Goal: Information Seeking & Learning: Learn about a topic

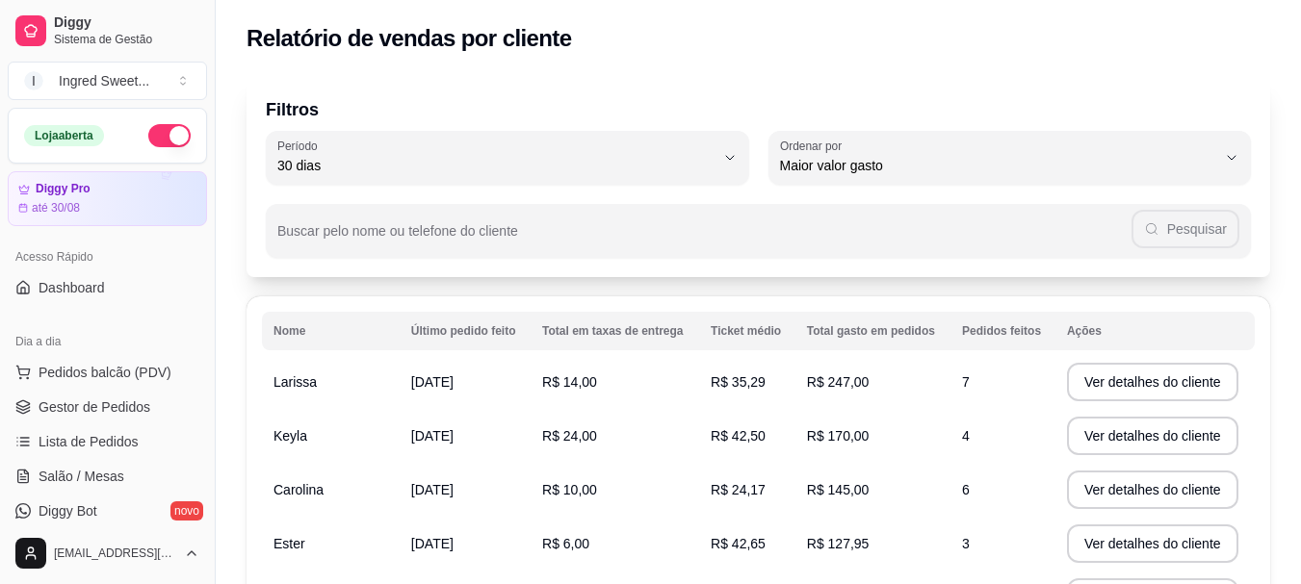
select select "30"
select select "HIGHEST_TOTAL_SPENT_WITH_ORDERS"
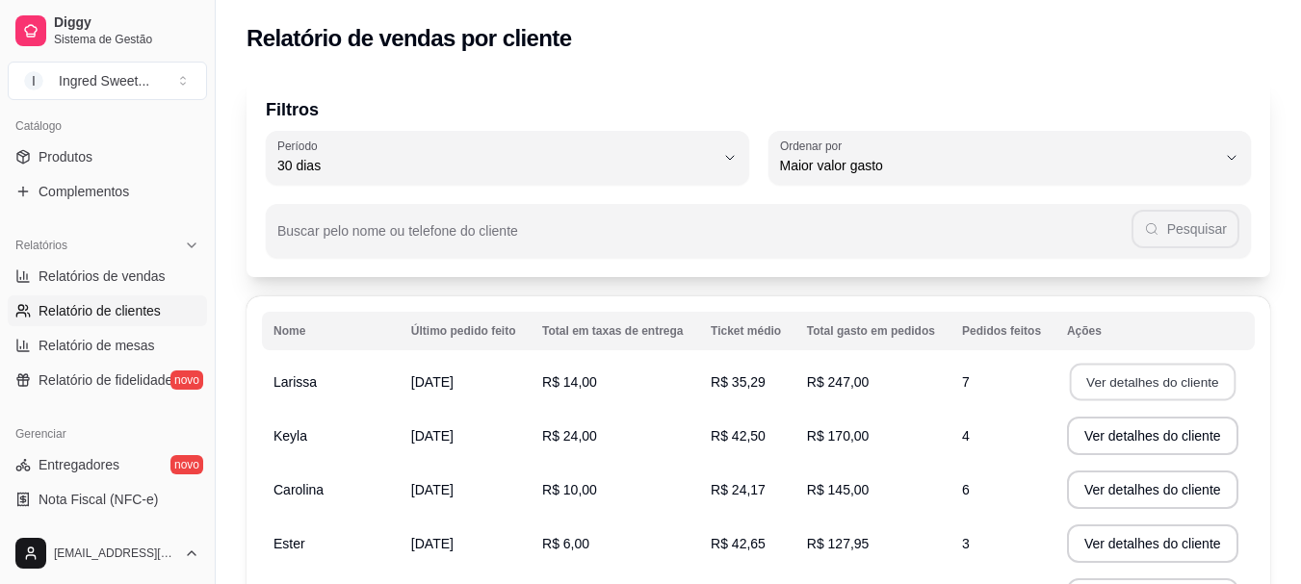
click at [1177, 391] on button "Ver detalhes do cliente" at bounding box center [1153, 383] width 166 height 38
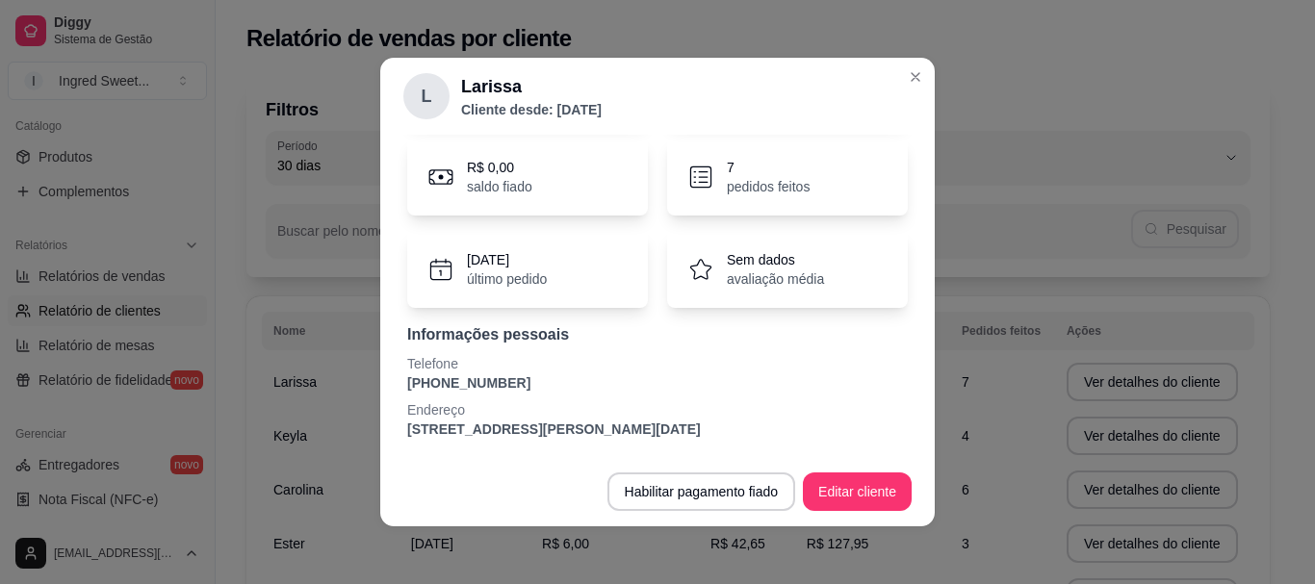
scroll to position [159, 0]
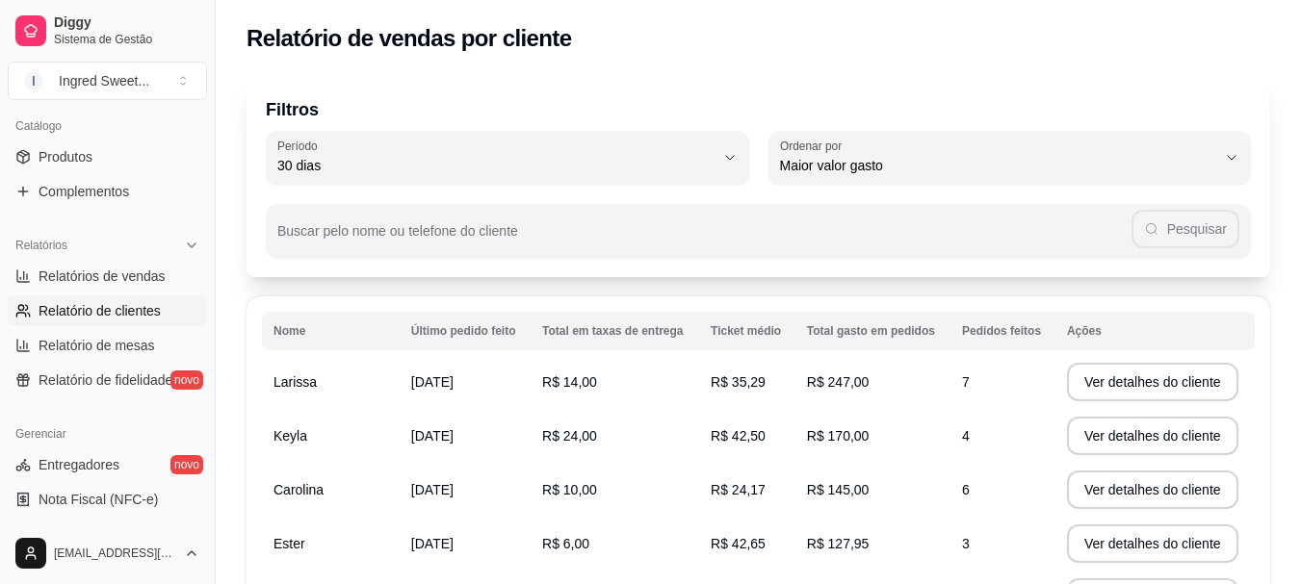
click at [881, 401] on td "R$ 247,00" at bounding box center [872, 382] width 155 height 54
click at [1112, 372] on button "Ver detalhes do cliente" at bounding box center [1153, 383] width 166 height 38
click at [1105, 384] on button "Ver detalhes do cliente" at bounding box center [1152, 382] width 171 height 39
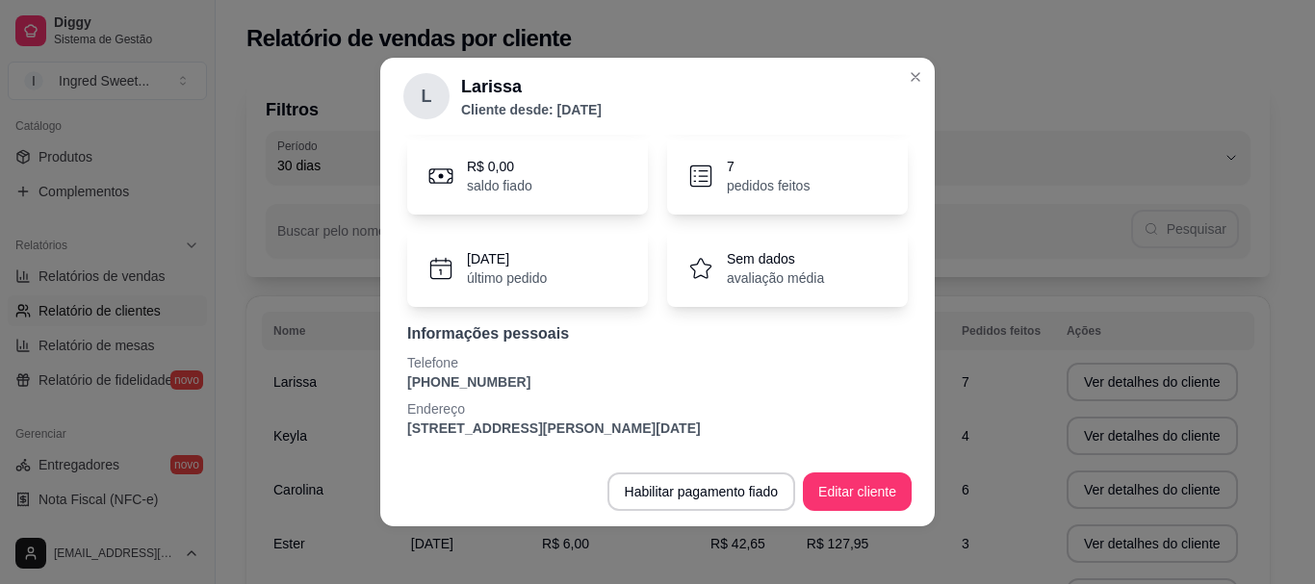
scroll to position [4, 0]
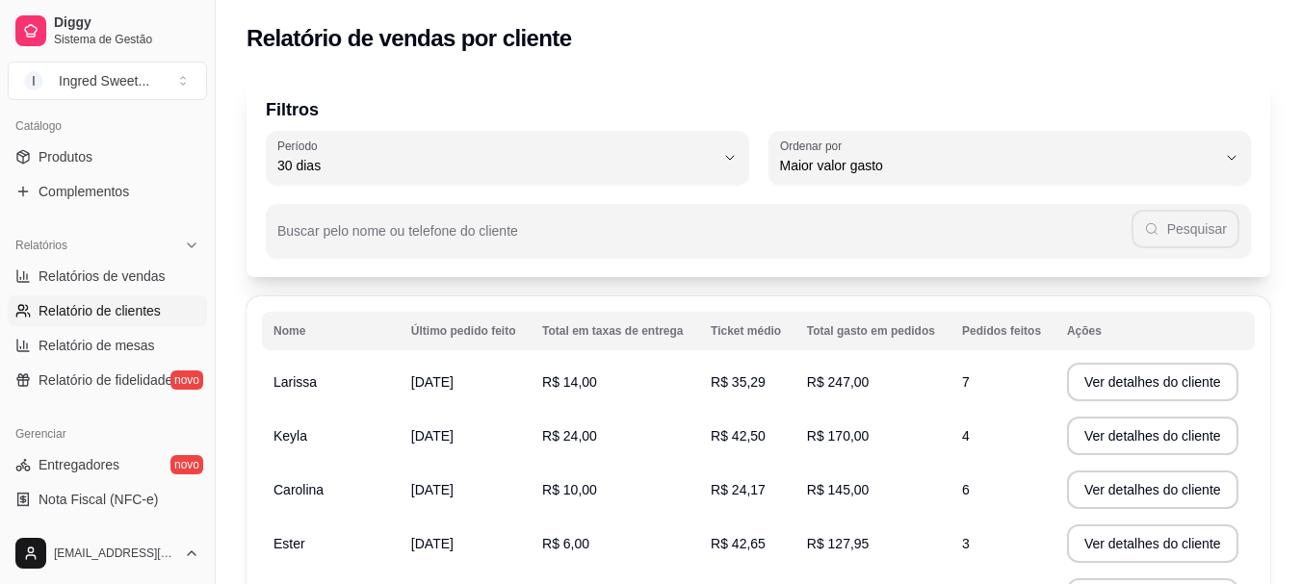
click at [780, 395] on td "R$ 35,29" at bounding box center [747, 382] width 96 height 54
click at [323, 392] on td "Larissa" at bounding box center [331, 382] width 138 height 54
click at [1143, 400] on button "Ver detalhes do cliente" at bounding box center [1152, 382] width 171 height 39
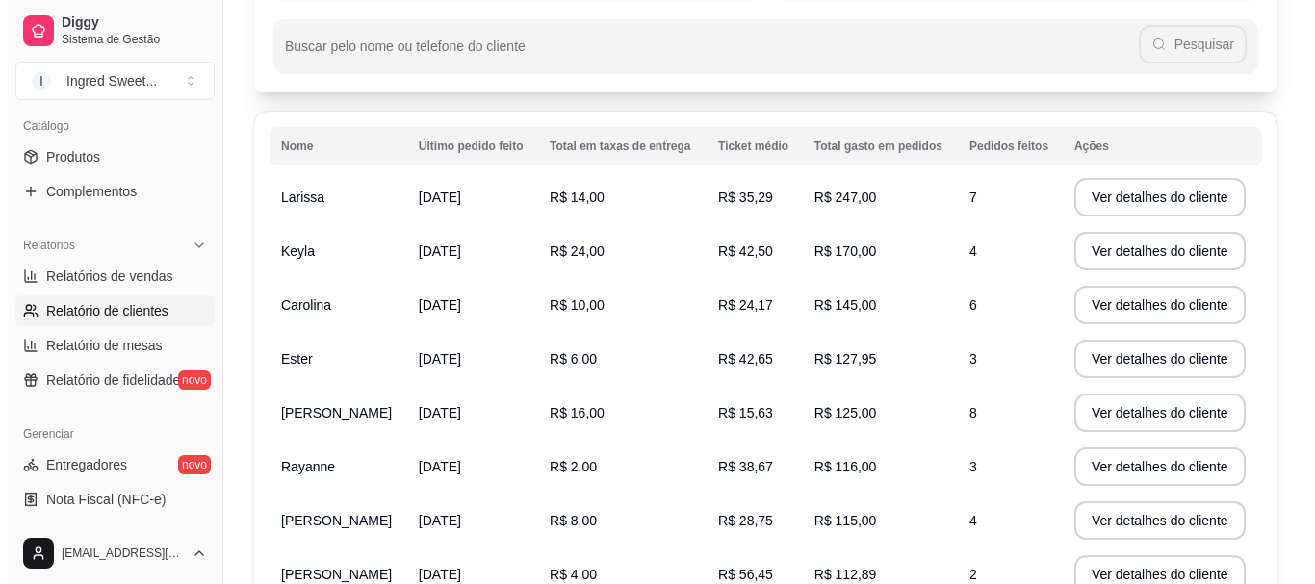
scroll to position [193, 0]
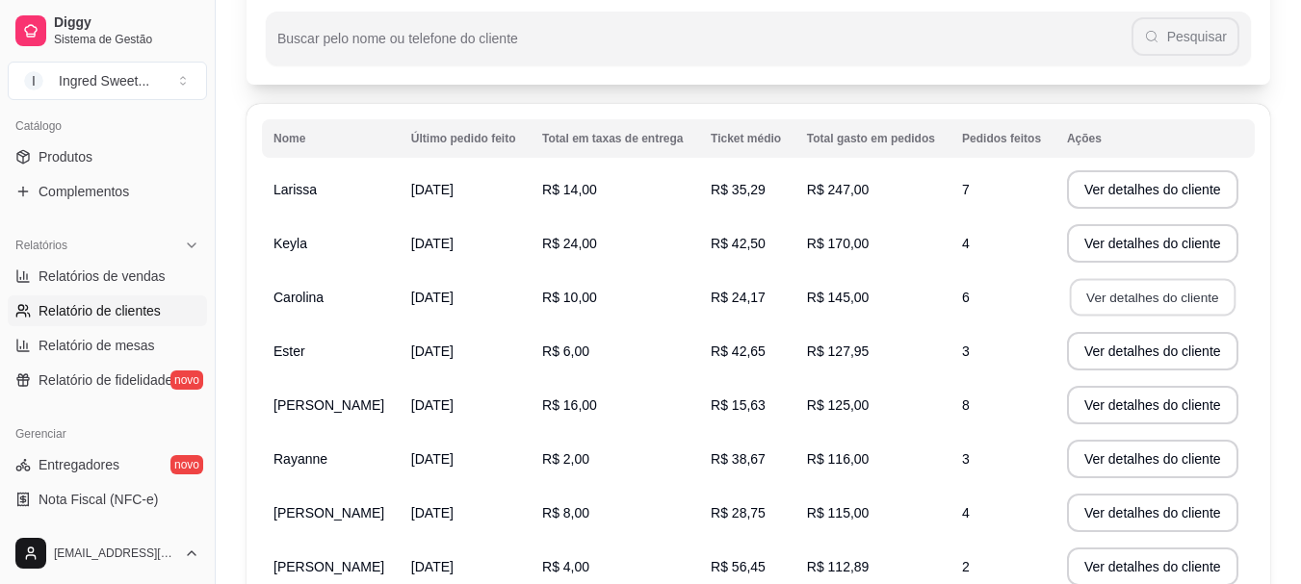
click at [1163, 293] on button "Ver detalhes do cliente" at bounding box center [1153, 298] width 166 height 38
click at [1173, 295] on button "Ver detalhes do cliente" at bounding box center [1152, 297] width 171 height 39
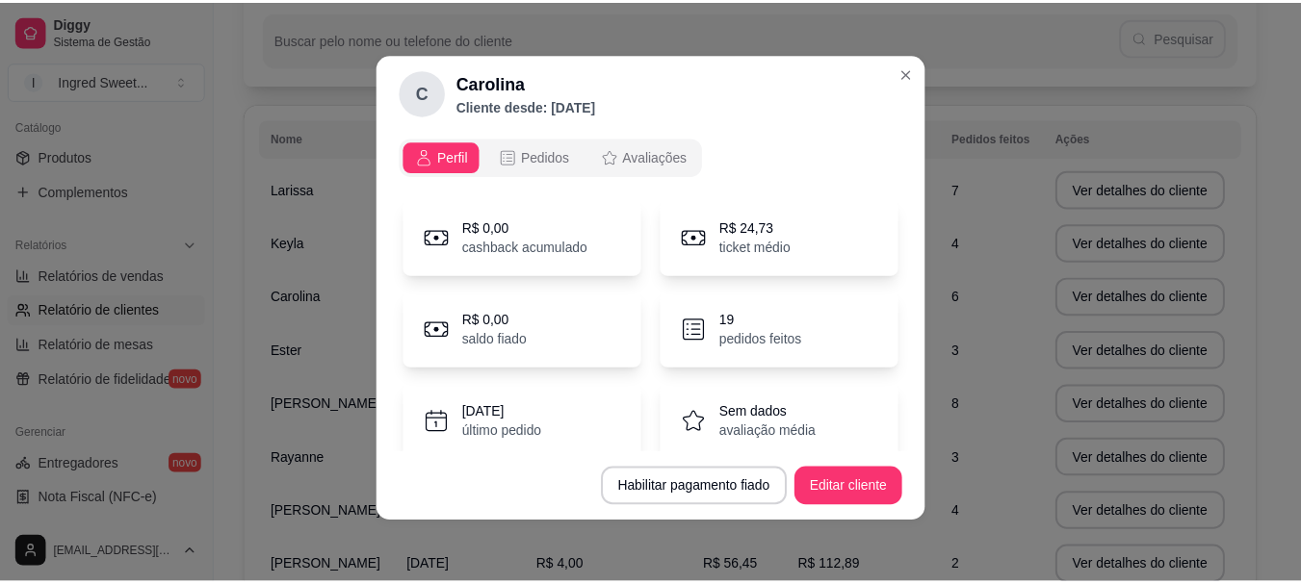
scroll to position [0, 0]
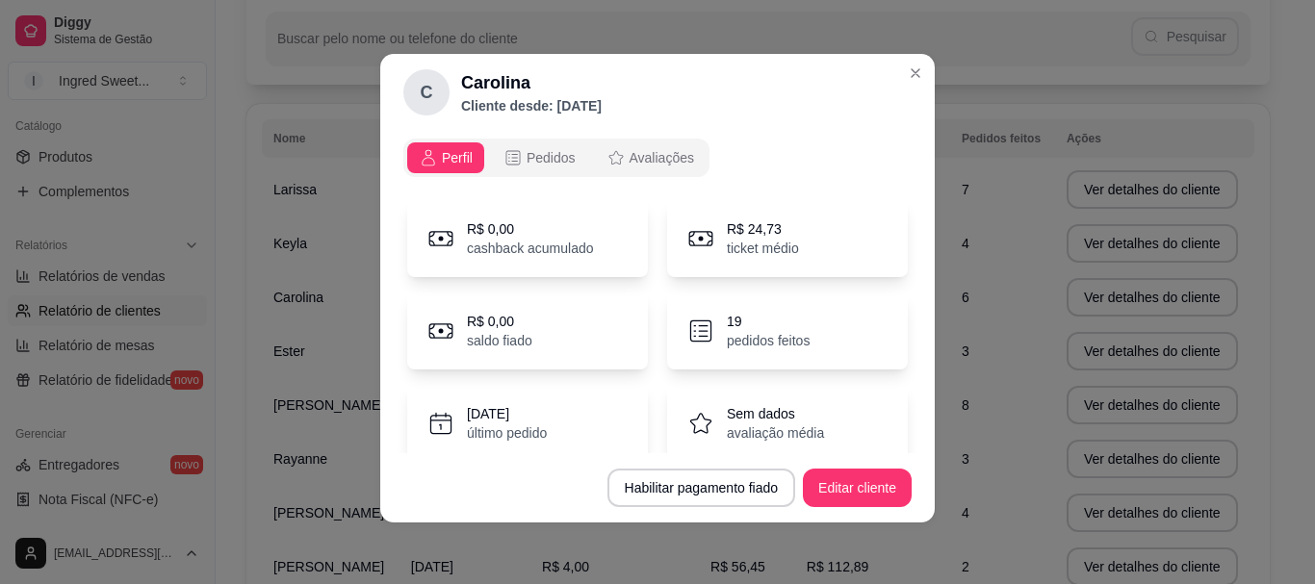
click at [736, 330] on p "19" at bounding box center [768, 321] width 83 height 19
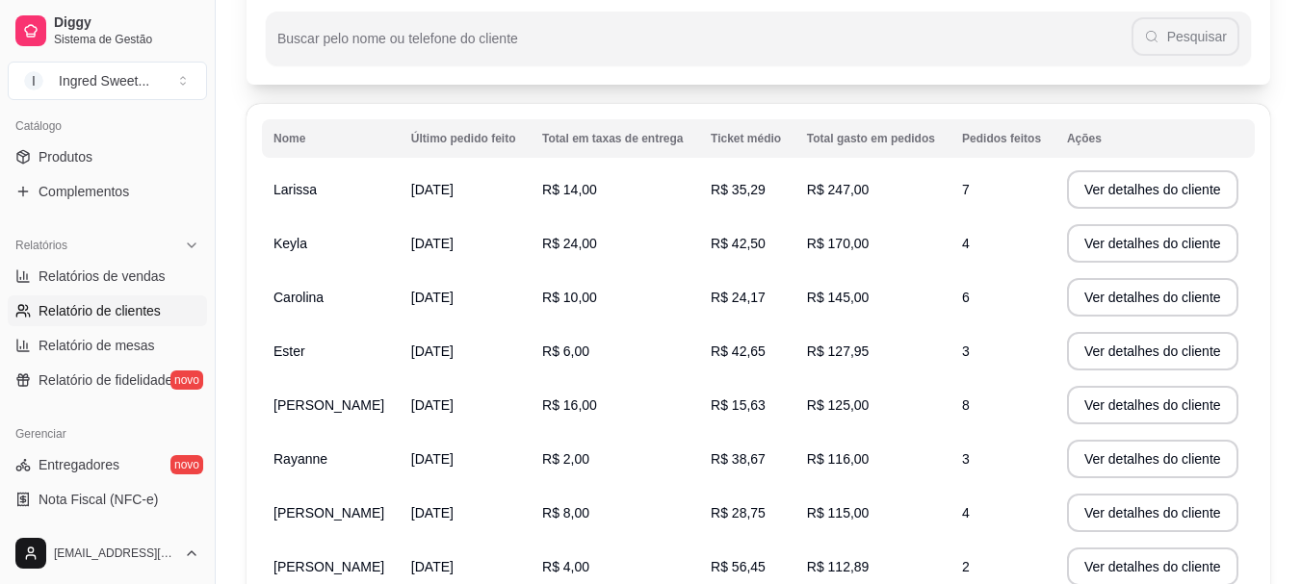
click at [811, 358] on span "R$ 127,95" at bounding box center [838, 351] width 63 height 15
click at [1102, 362] on button "Ver detalhes do cliente" at bounding box center [1152, 351] width 171 height 39
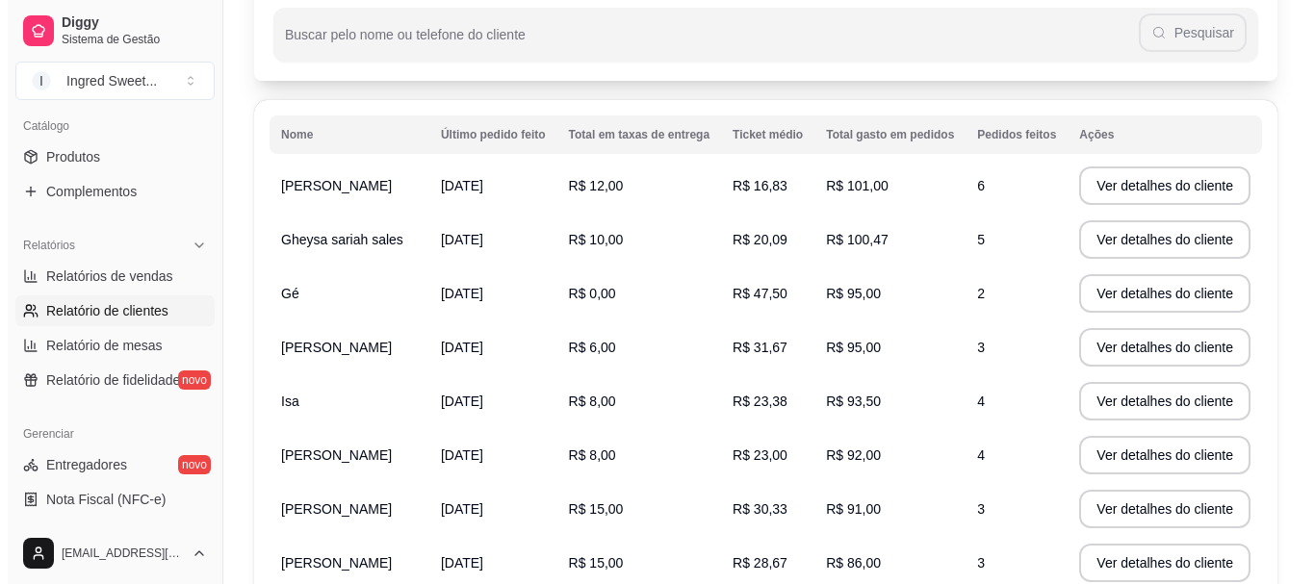
scroll to position [165, 0]
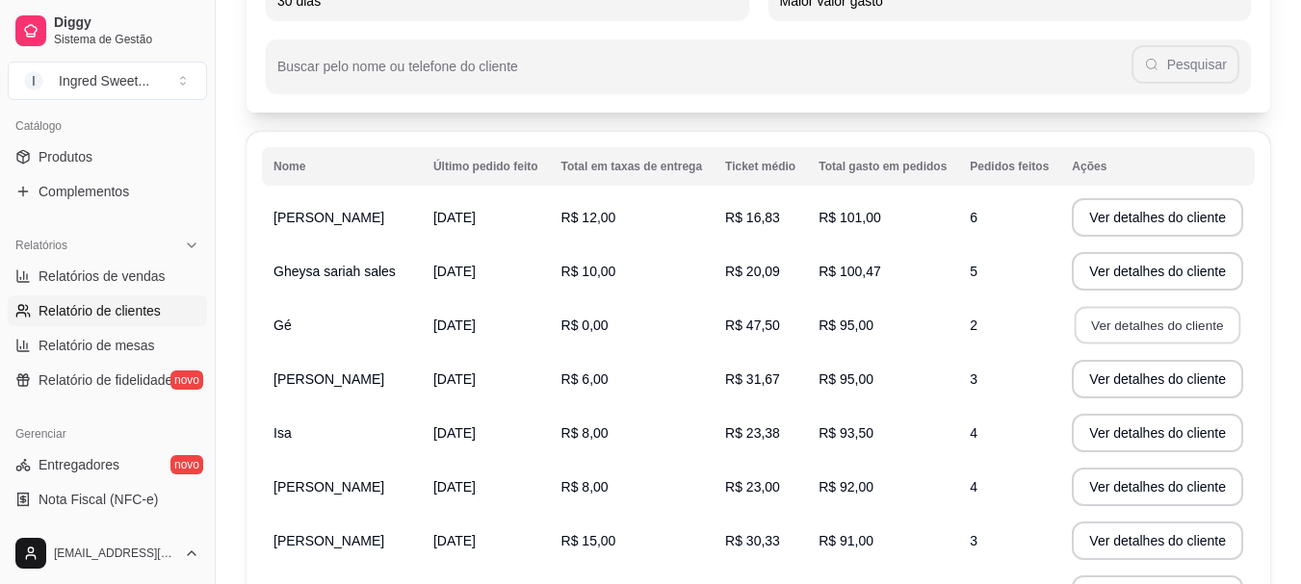
click at [1177, 329] on button "Ver detalhes do cliente" at bounding box center [1157, 326] width 166 height 38
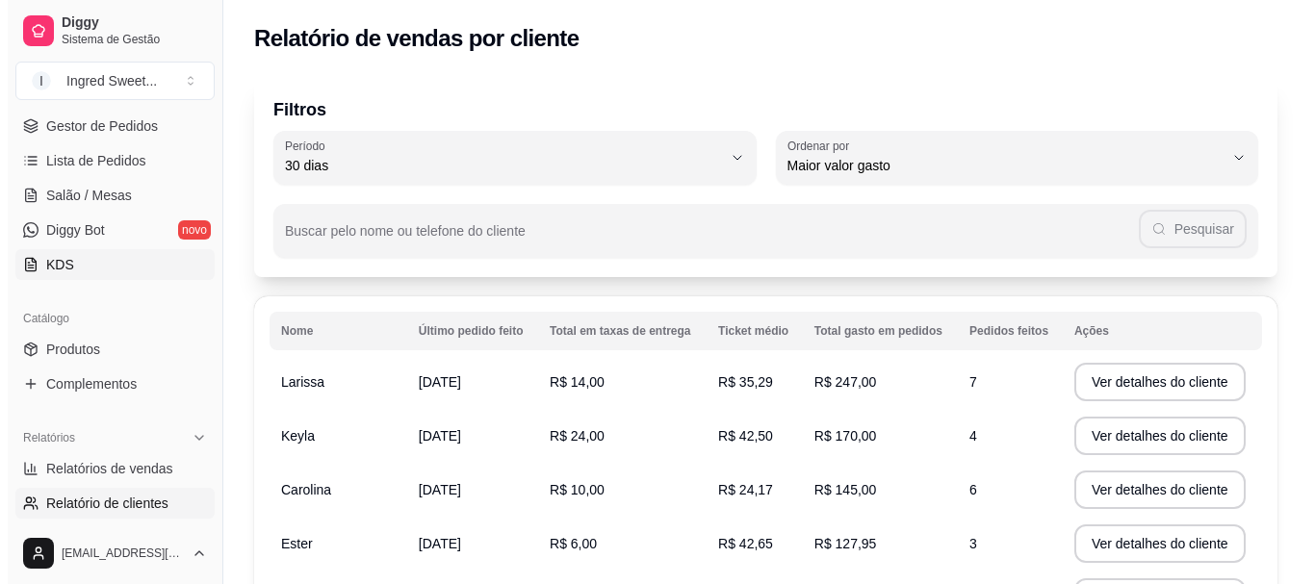
scroll to position [185, 0]
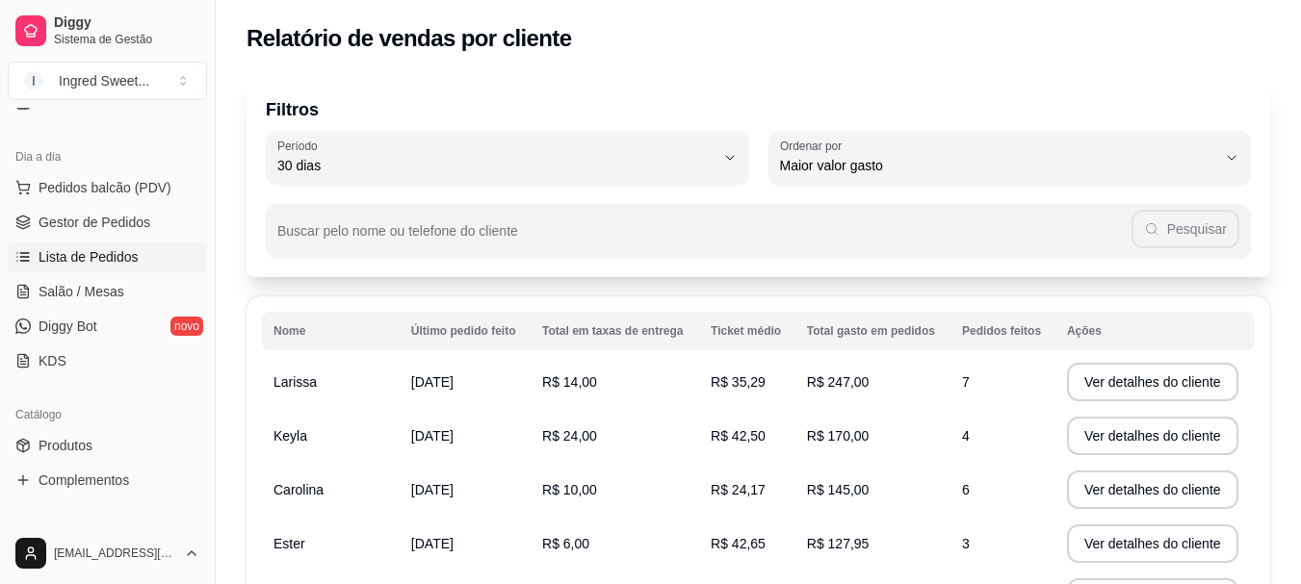
click at [134, 255] on link "Lista de Pedidos" at bounding box center [107, 257] width 199 height 31
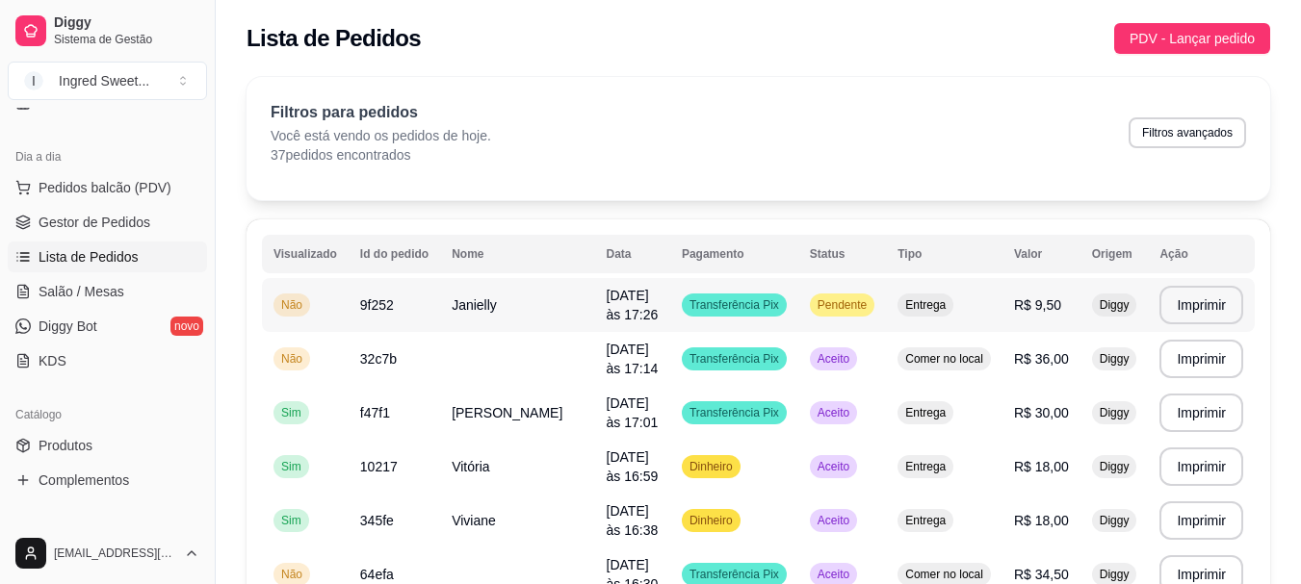
click at [677, 299] on td "Transferência Pix" at bounding box center [734, 305] width 128 height 54
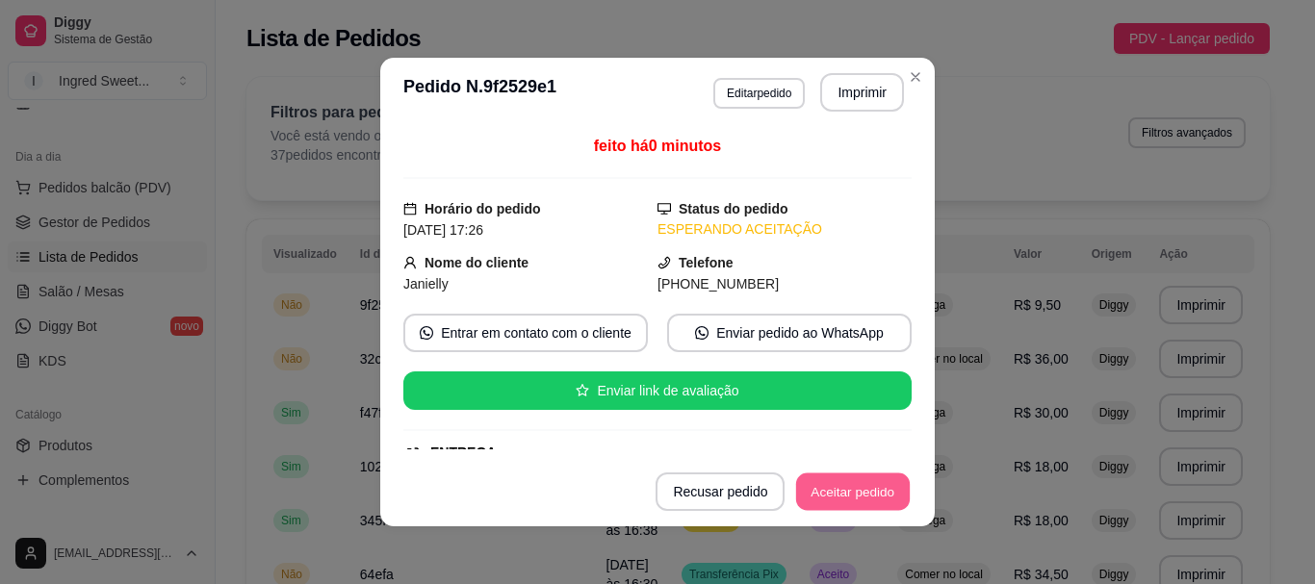
click at [854, 504] on button "Aceitar pedido" at bounding box center [853, 493] width 114 height 38
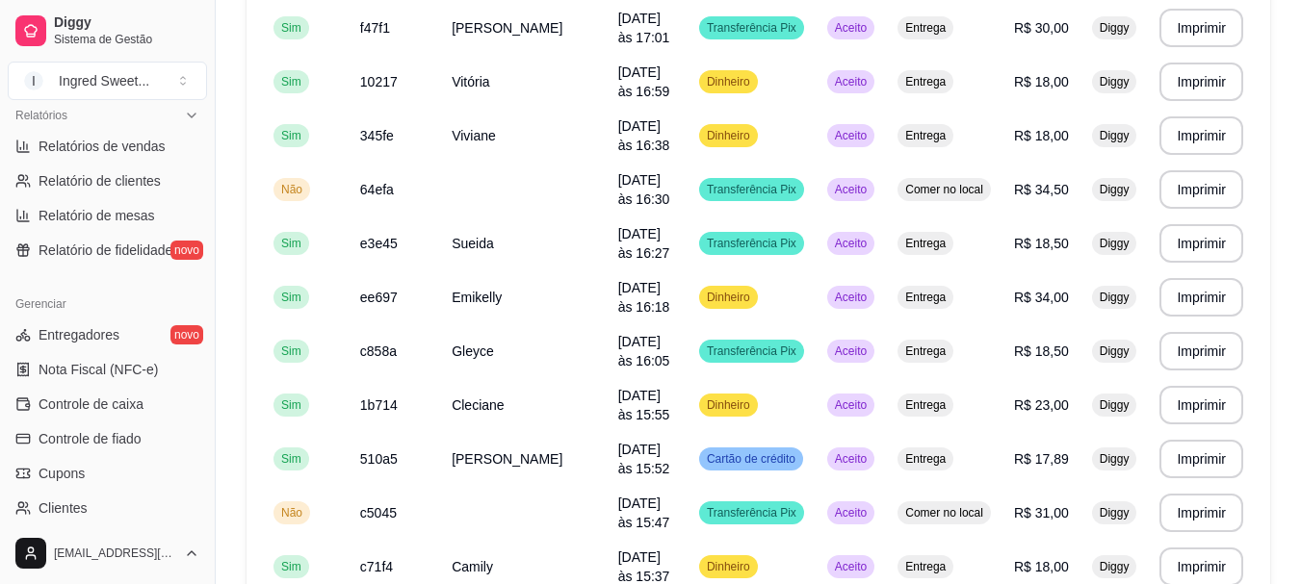
scroll to position [570, 0]
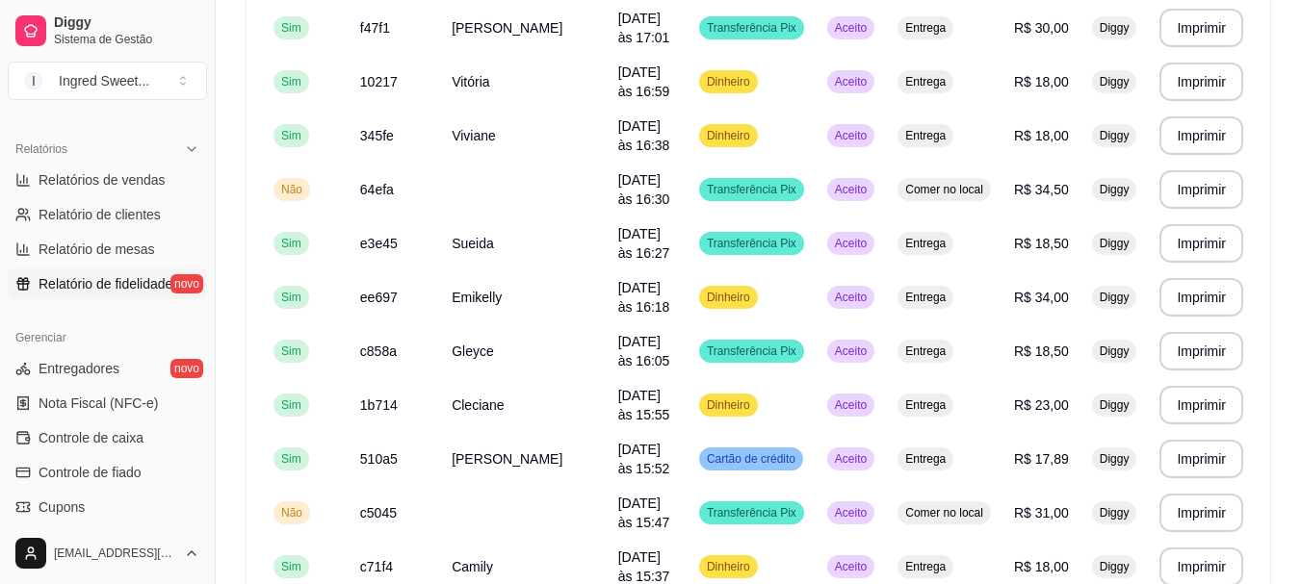
click at [147, 278] on span "Relatório de fidelidade" at bounding box center [106, 283] width 134 height 19
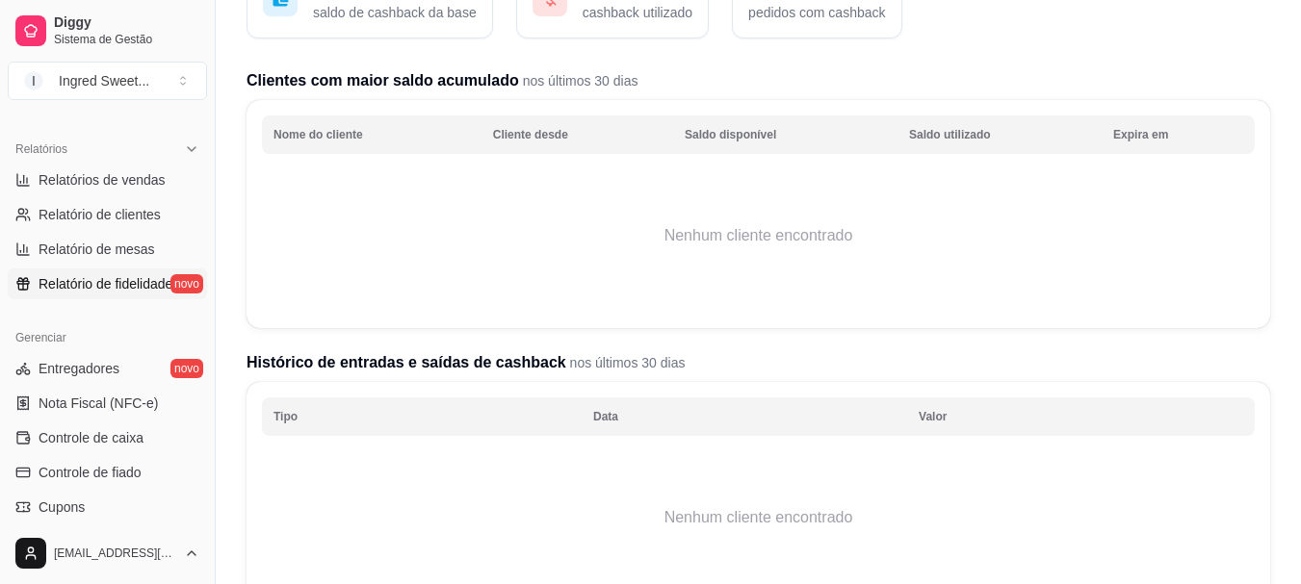
scroll to position [142, 0]
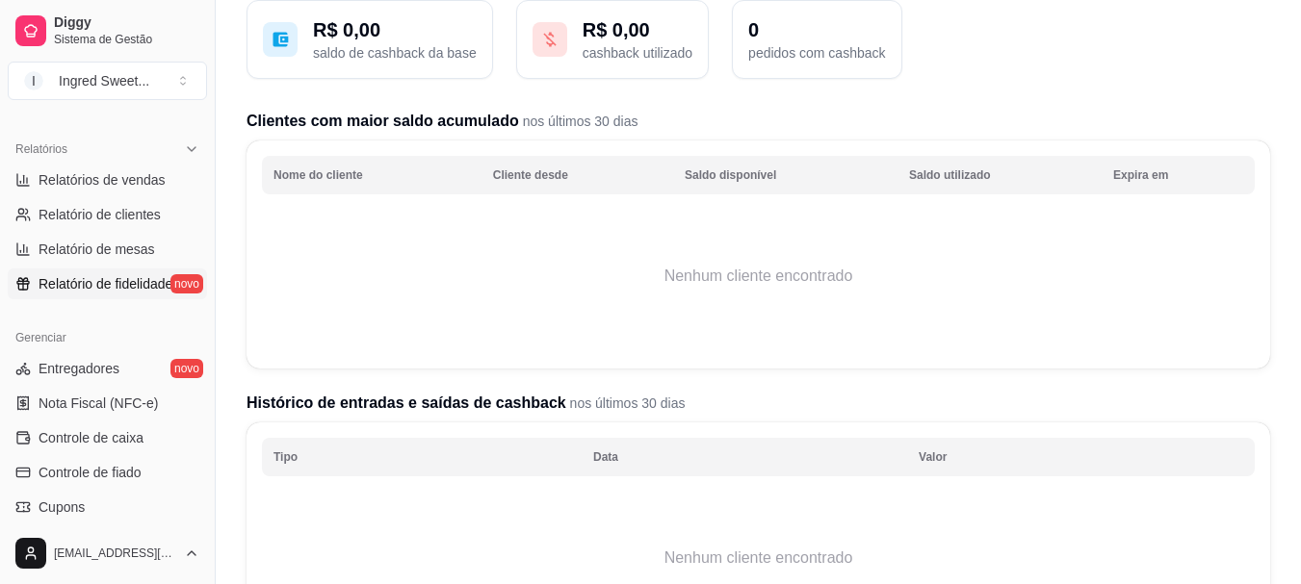
click at [1156, 423] on div "Tipo Data Valor Nenhum cliente encontrado" at bounding box center [757, 537] width 1023 height 228
click at [133, 202] on link "Relatório de clientes" at bounding box center [107, 214] width 199 height 31
select select "30"
select select "HIGHEST_TOTAL_SPENT_WITH_ORDERS"
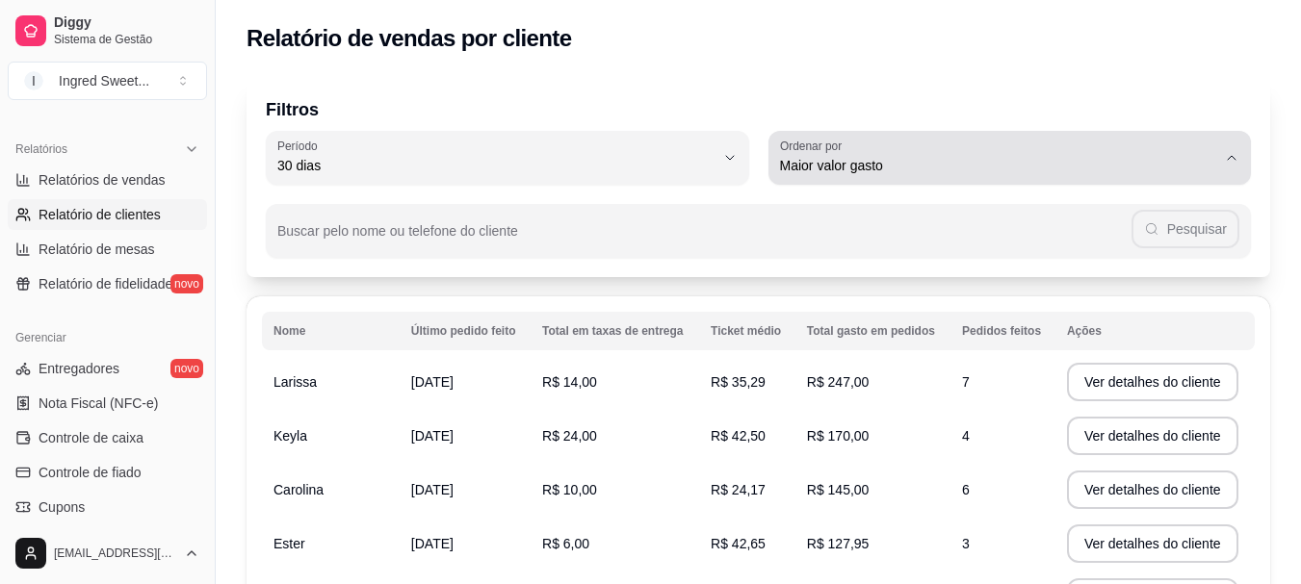
click at [1217, 150] on button "Ordenar por Maior valor gasto" at bounding box center [1009, 158] width 483 height 54
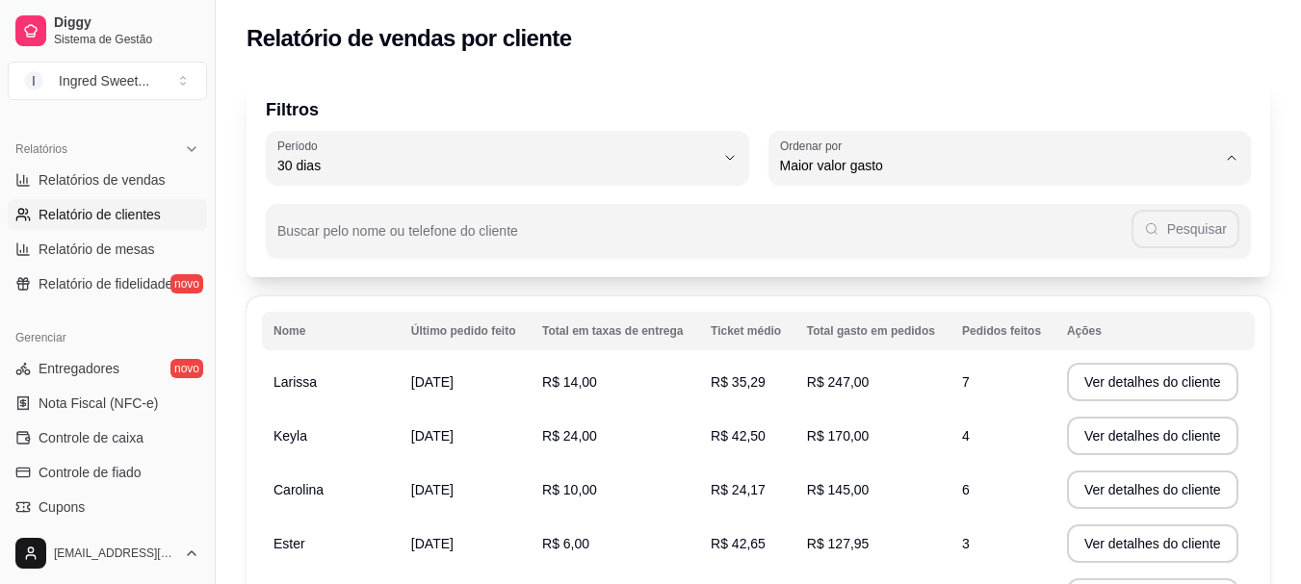
click at [1100, 222] on li "Maior número de pedidos" at bounding box center [1009, 212] width 449 height 30
type input "HIGHEST_ORDER_COUNT"
select select "HIGHEST_ORDER_COUNT"
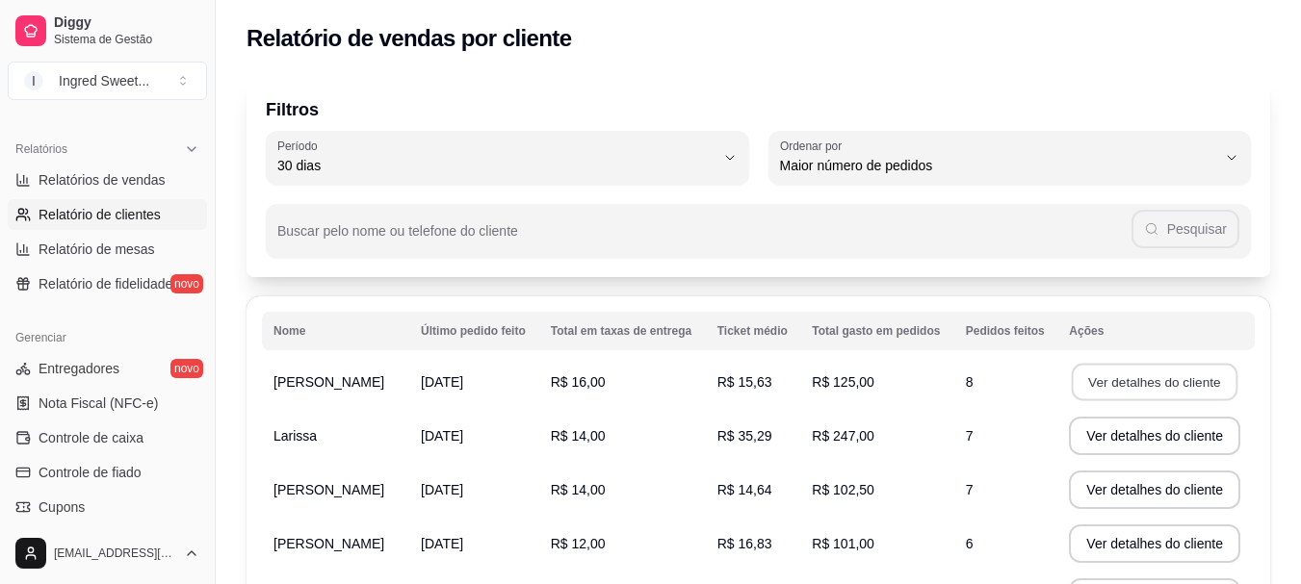
click at [1140, 379] on button "Ver detalhes do cliente" at bounding box center [1154, 383] width 166 height 38
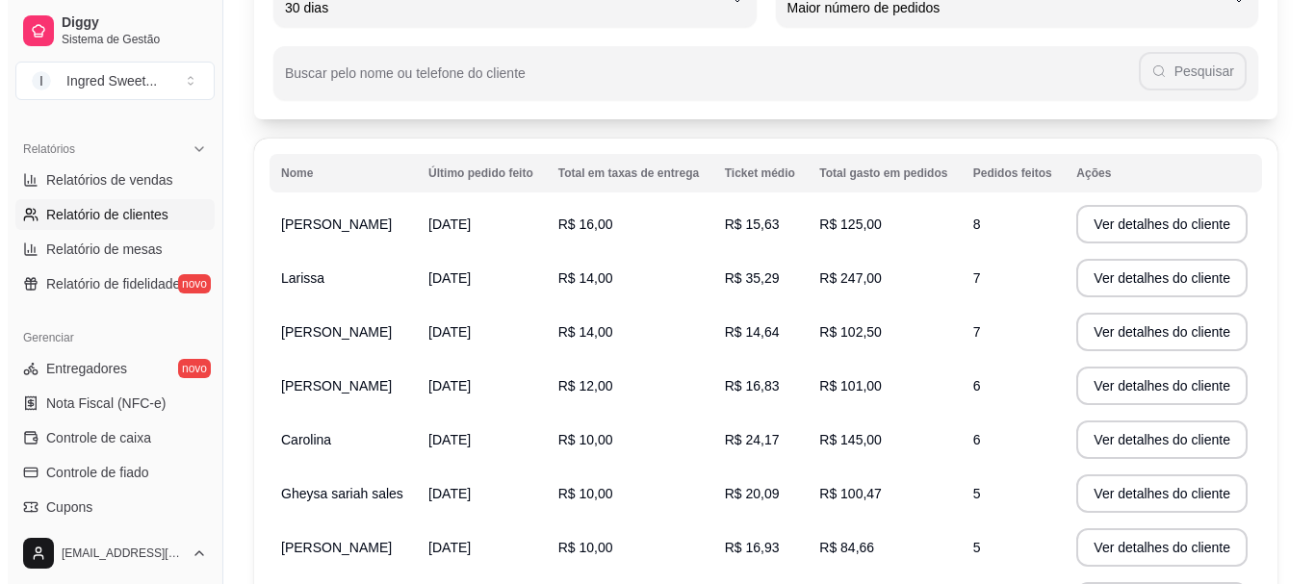
scroll to position [193, 0]
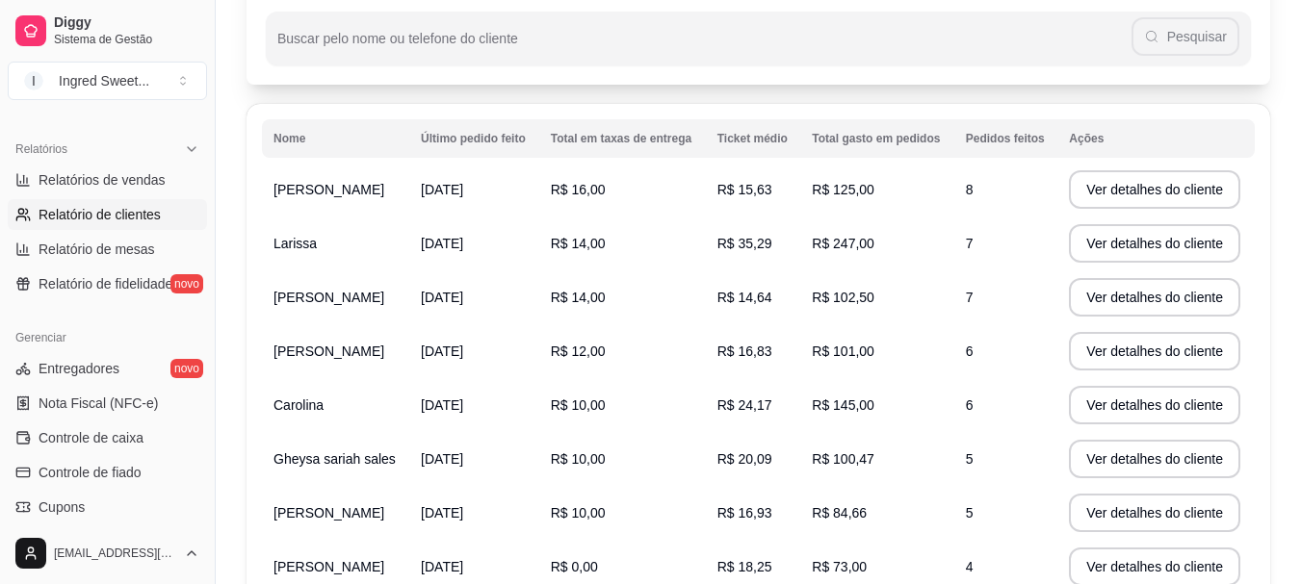
click at [966, 194] on span "8" at bounding box center [970, 189] width 8 height 15
click at [1154, 186] on button "Ver detalhes do cliente" at bounding box center [1154, 190] width 166 height 38
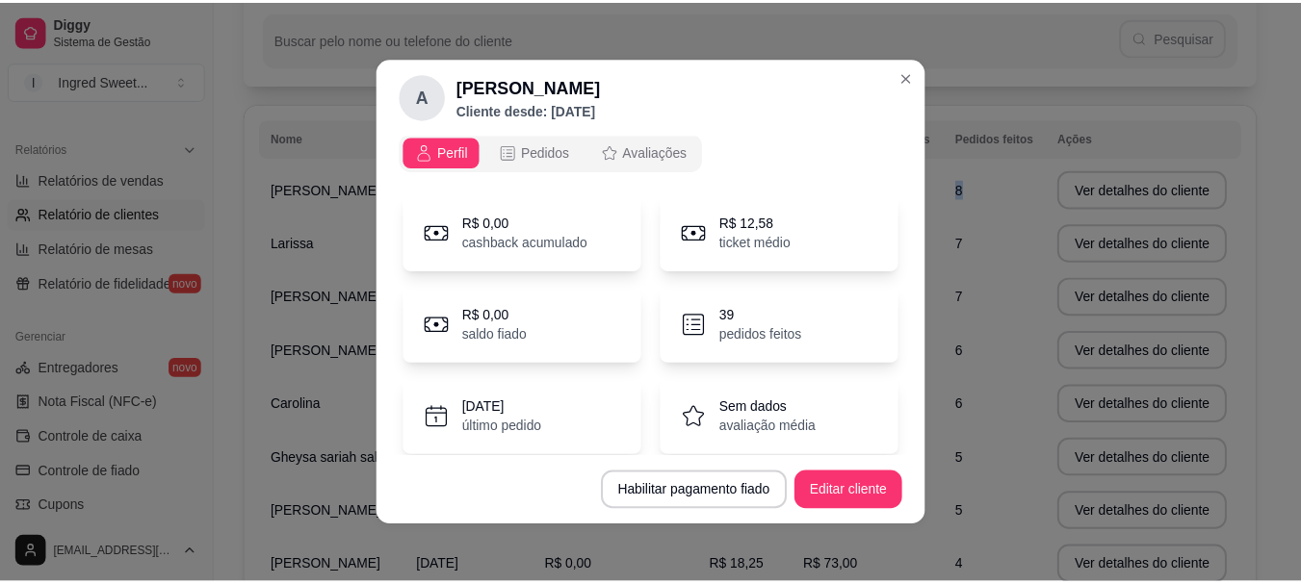
scroll to position [0, 0]
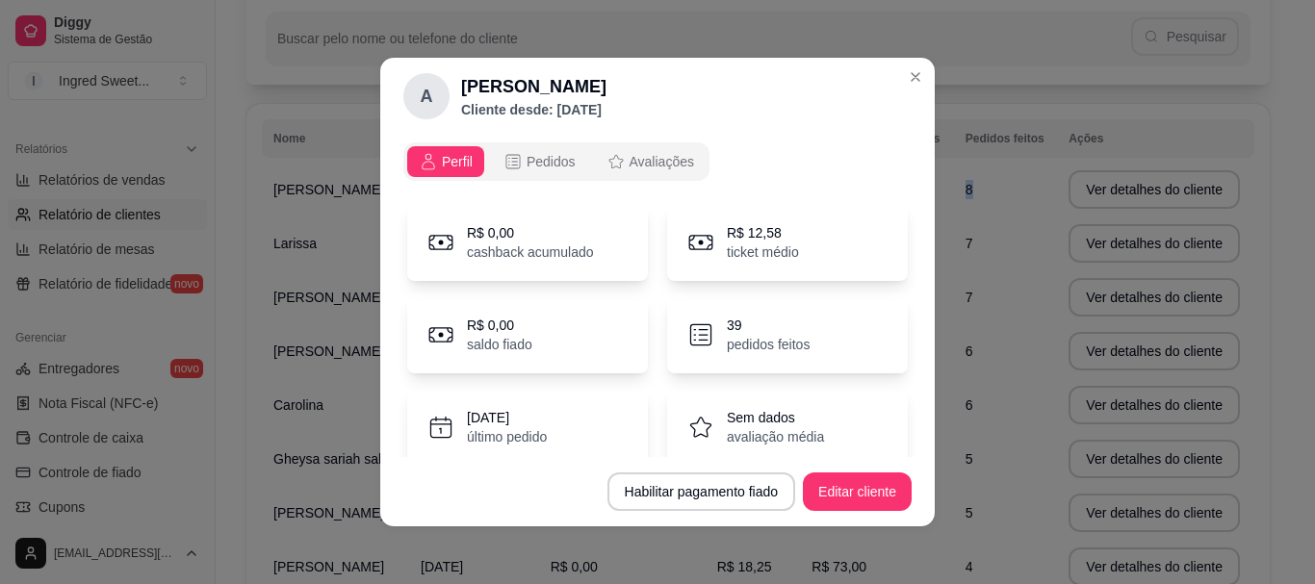
click at [764, 345] on p "pedidos feitos" at bounding box center [768, 344] width 83 height 19
click at [770, 331] on p "39" at bounding box center [768, 325] width 83 height 19
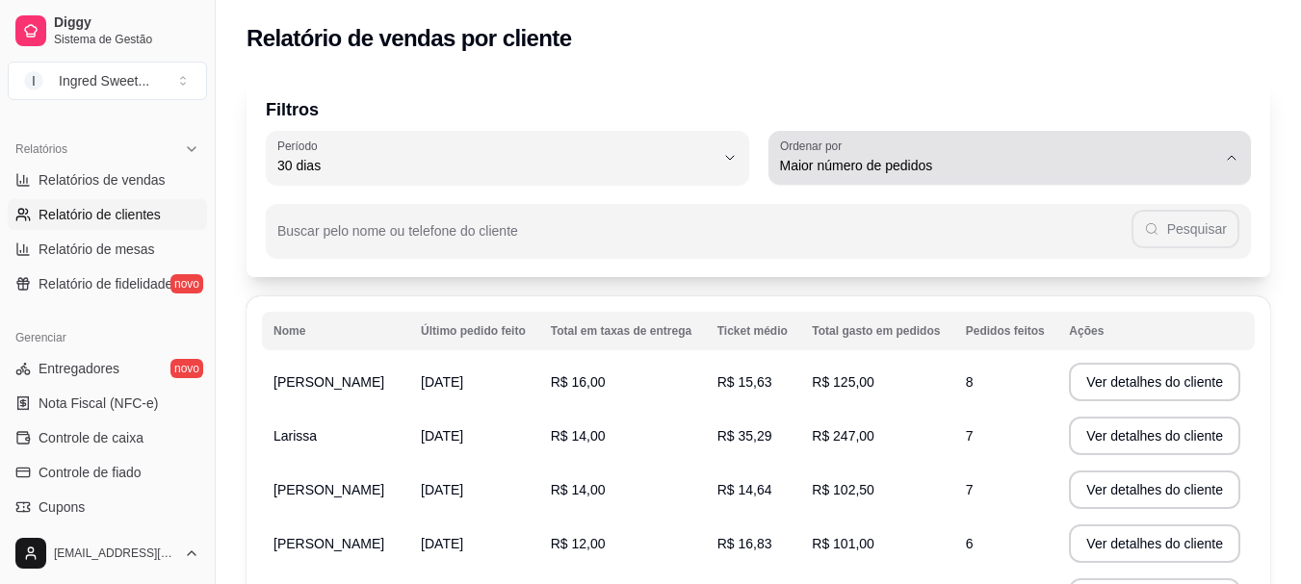
click at [930, 173] on span "Maior número de pedidos" at bounding box center [998, 165] width 437 height 19
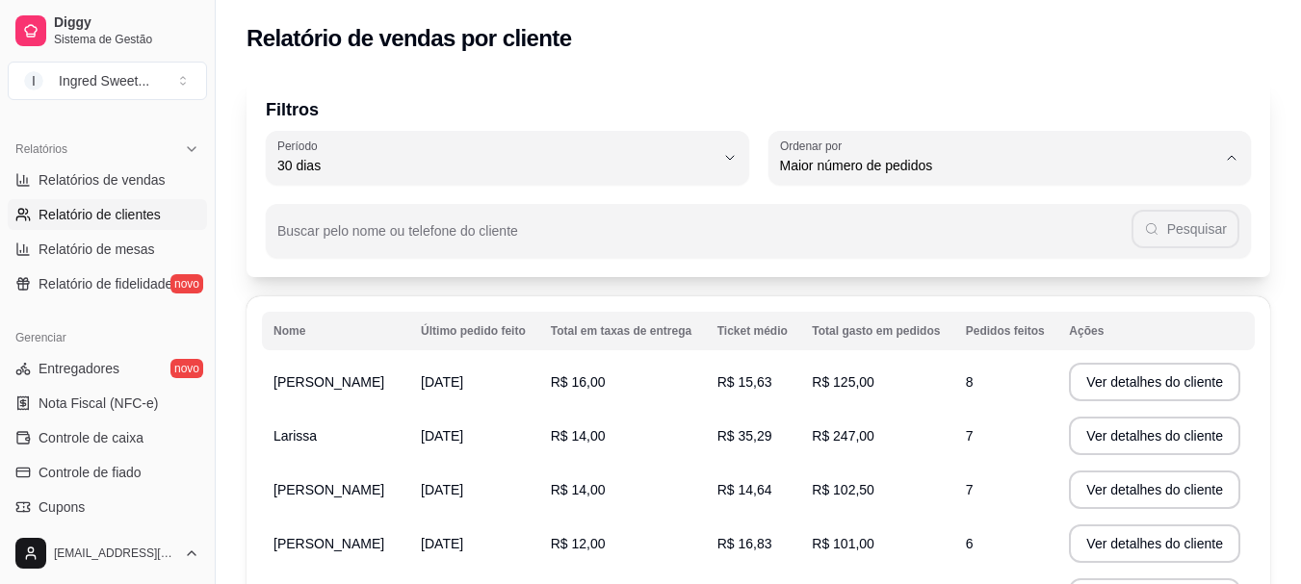
click at [926, 311] on span "Último pedido feito" at bounding box center [1000, 306] width 416 height 18
type input "LAST_ORDER_MADE_AT"
select select "LAST_ORDER_MADE_AT"
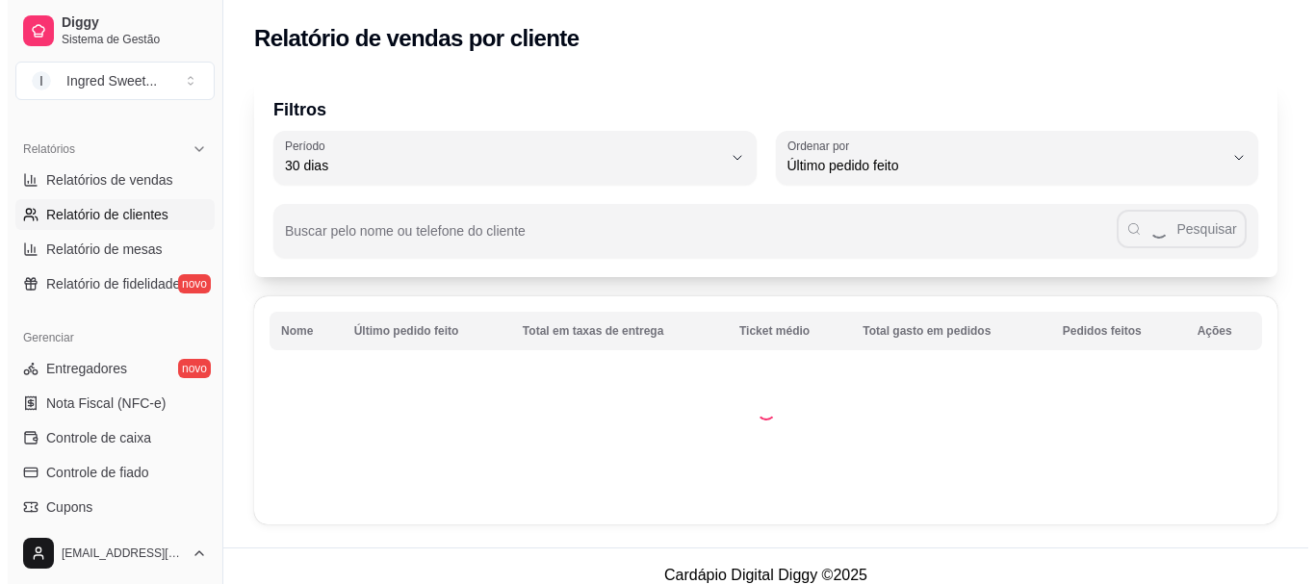
scroll to position [18, 0]
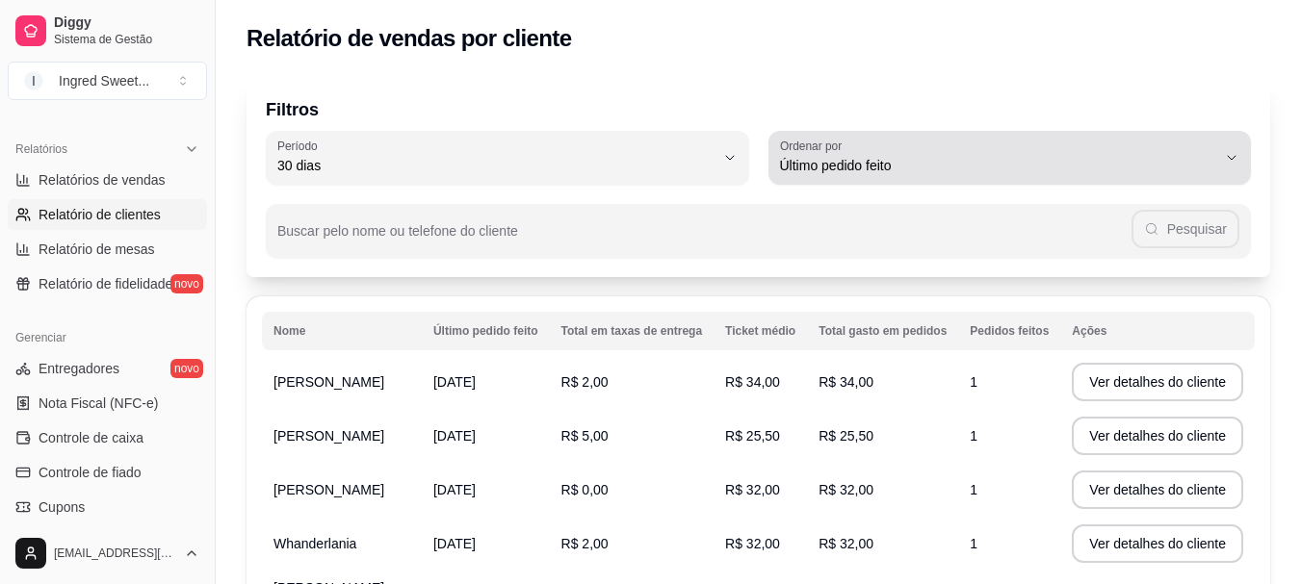
click at [872, 172] on span "Último pedido feito" at bounding box center [998, 165] width 437 height 19
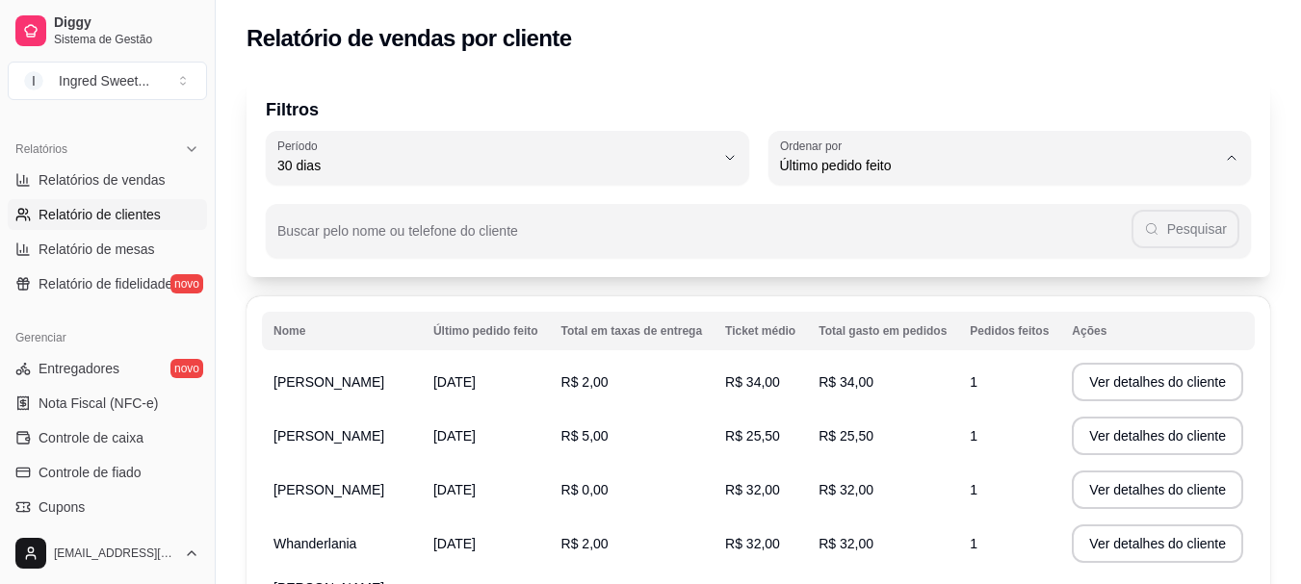
click at [869, 284] on span "Maior valor gasto" at bounding box center [1000, 275] width 416 height 18
type input "HIGHEST_TOTAL_SPENT_WITH_ORDERS"
select select "HIGHEST_TOTAL_SPENT_WITH_ORDERS"
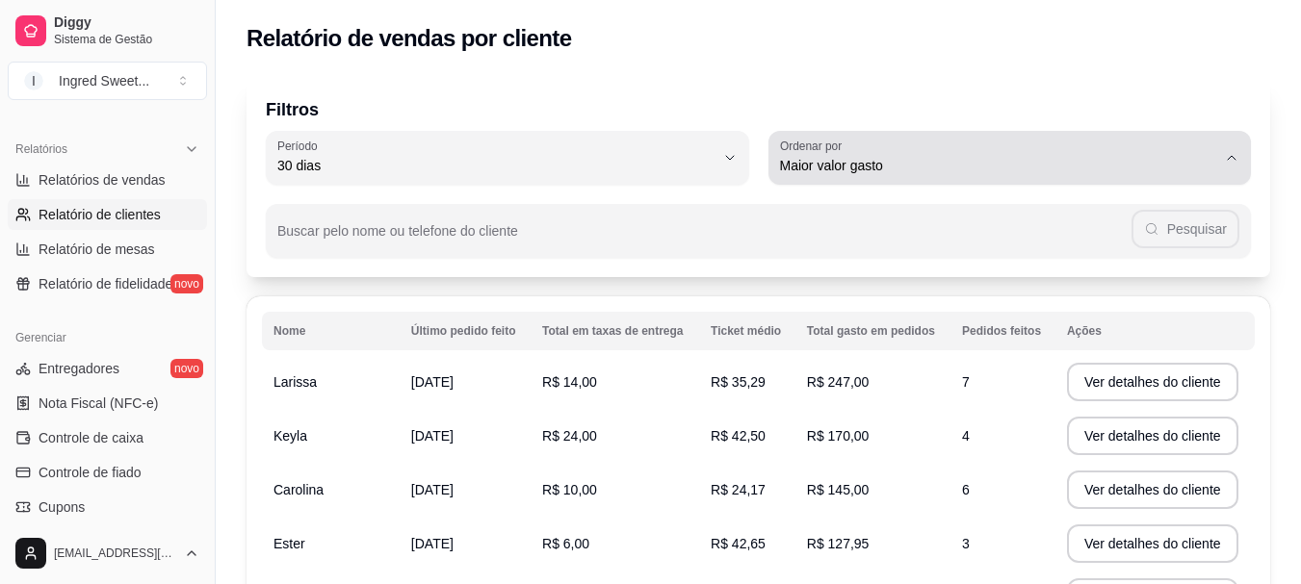
click at [857, 165] on span "Maior valor gasto" at bounding box center [998, 165] width 437 height 19
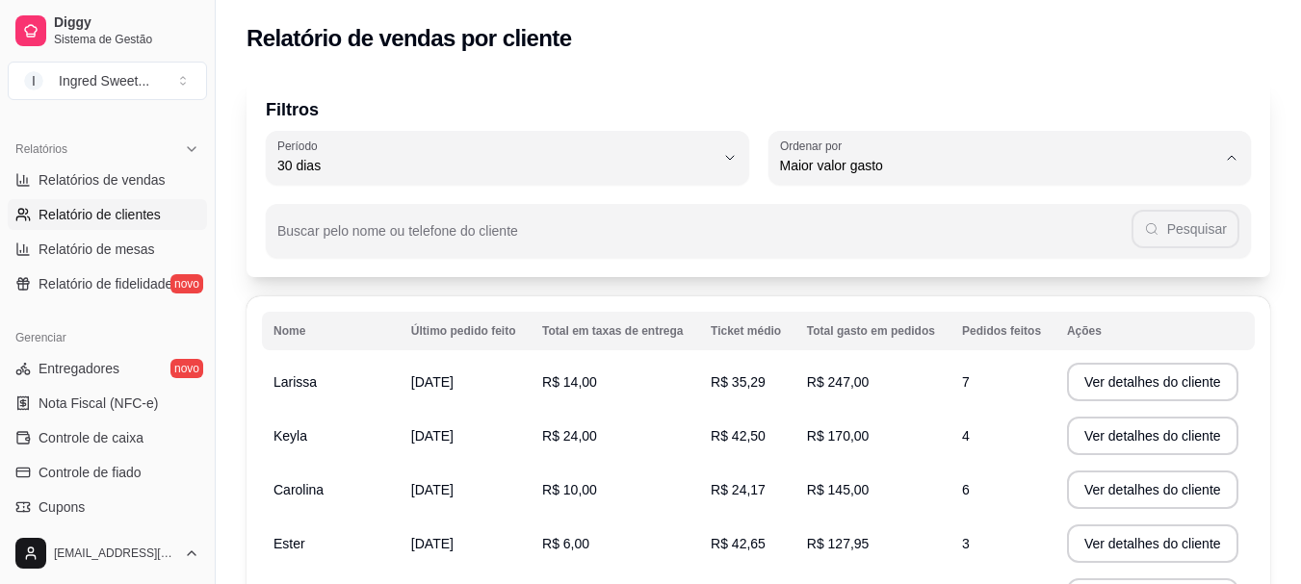
click at [836, 200] on li "Maior número de pedidos" at bounding box center [1009, 212] width 449 height 30
type input "HIGHEST_ORDER_COUNT"
select select "HIGHEST_ORDER_COUNT"
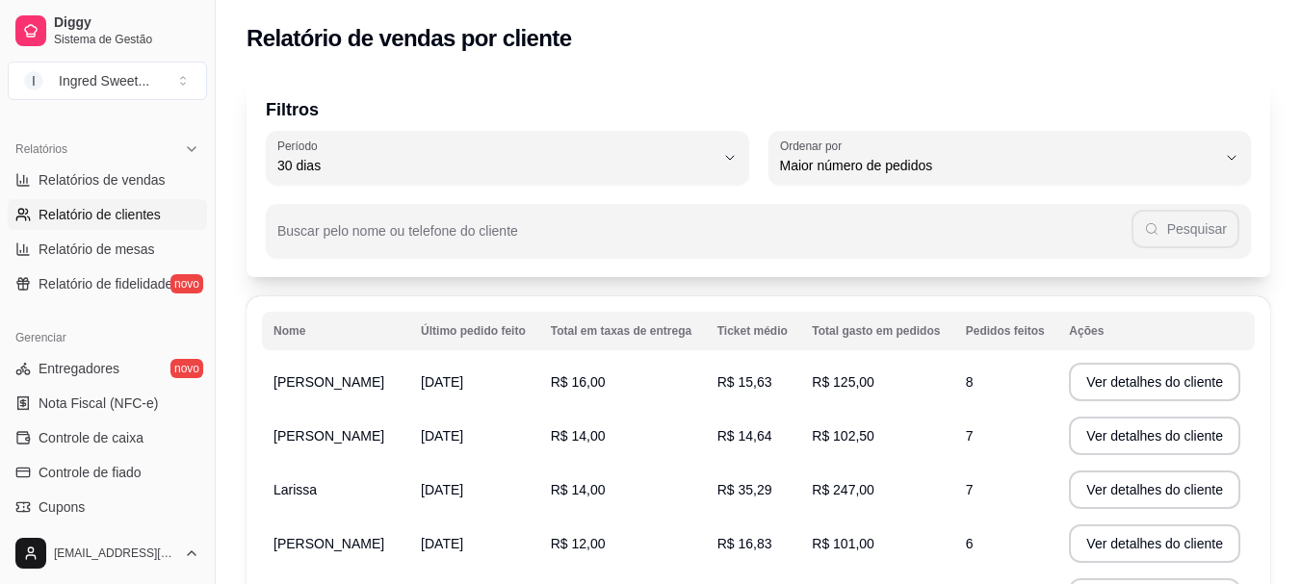
click at [674, 432] on td "R$ 14,00" at bounding box center [622, 436] width 167 height 54
click at [1100, 439] on button "Ver detalhes do cliente" at bounding box center [1154, 436] width 171 height 39
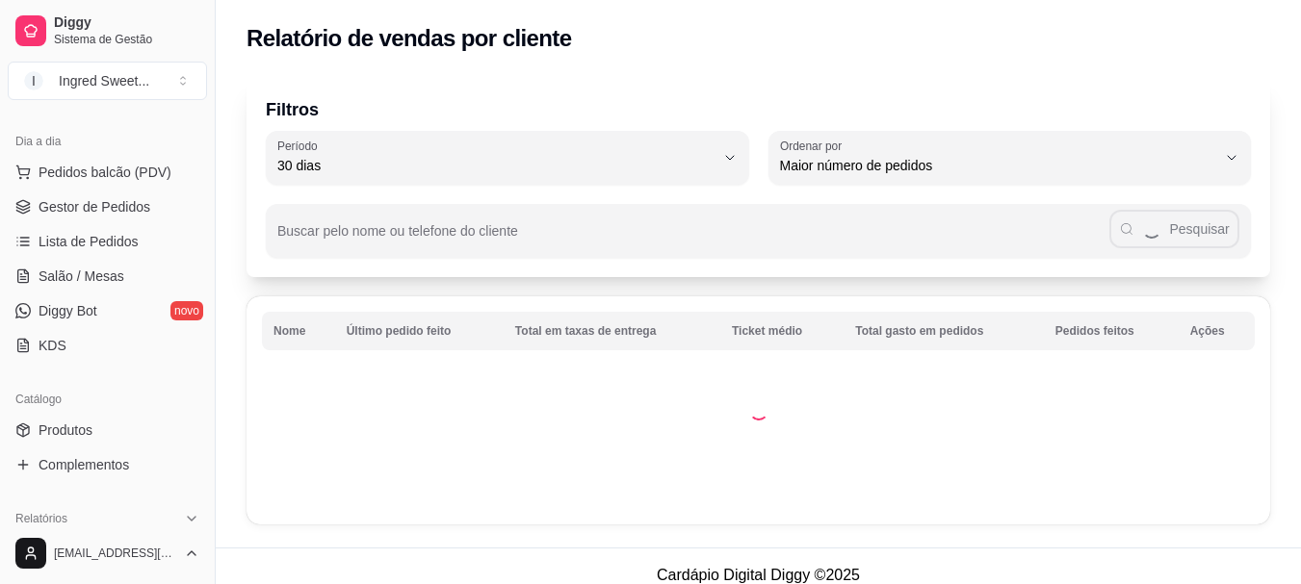
scroll to position [0, 0]
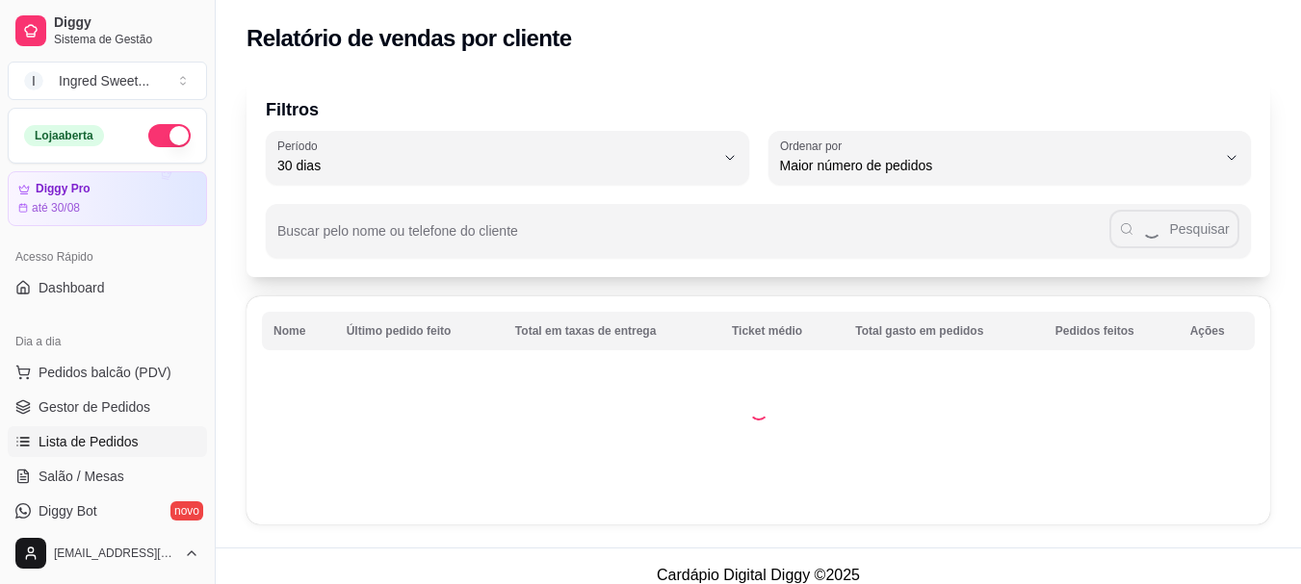
click at [85, 436] on span "Lista de Pedidos" at bounding box center [89, 441] width 100 height 19
